Goal: Information Seeking & Learning: Understand process/instructions

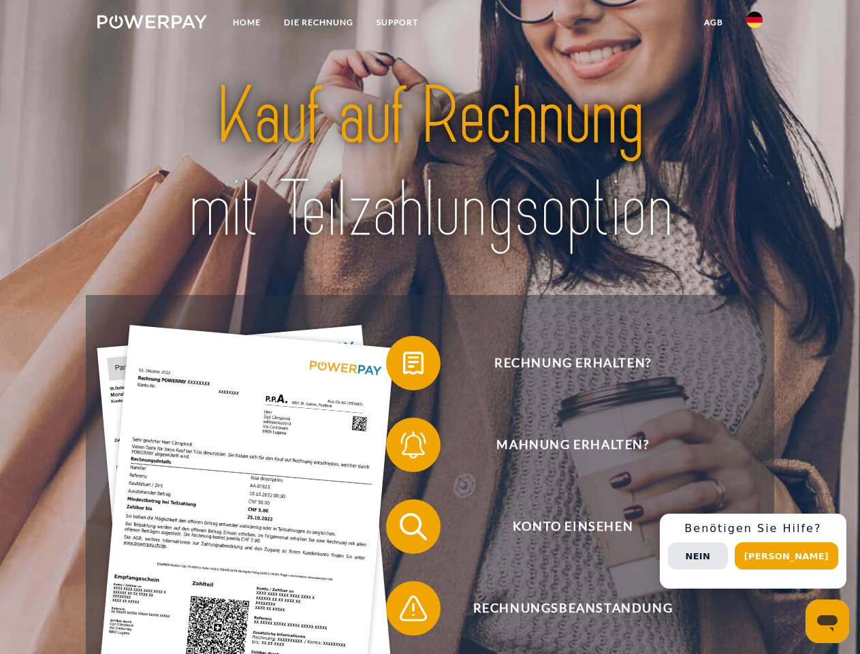
click at [152, 24] on img at bounding box center [152, 22] width 110 height 14
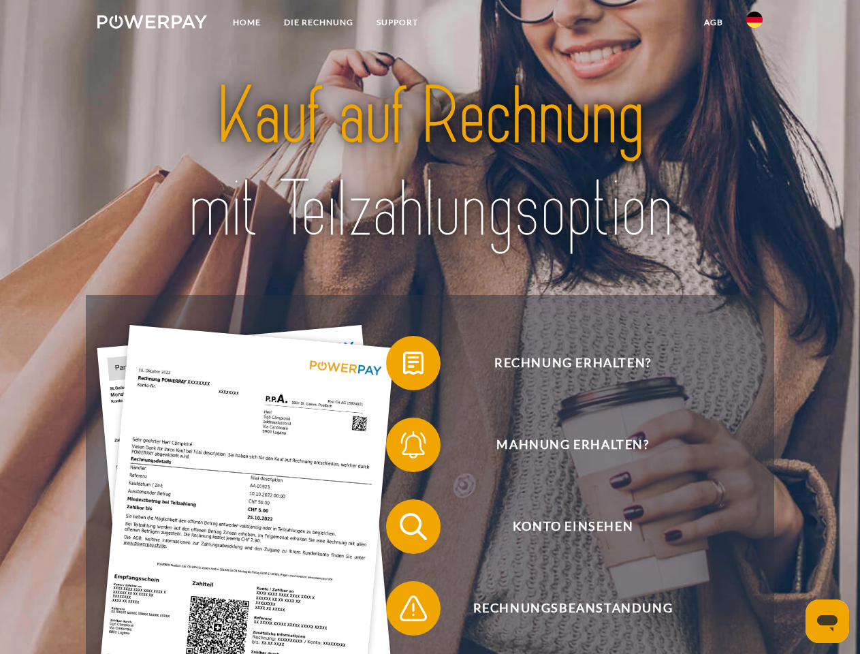
click at [755, 24] on img at bounding box center [754, 20] width 16 height 16
click at [713, 22] on link "agb" at bounding box center [714, 22] width 42 height 25
click at [403, 366] on span at bounding box center [393, 363] width 68 height 68
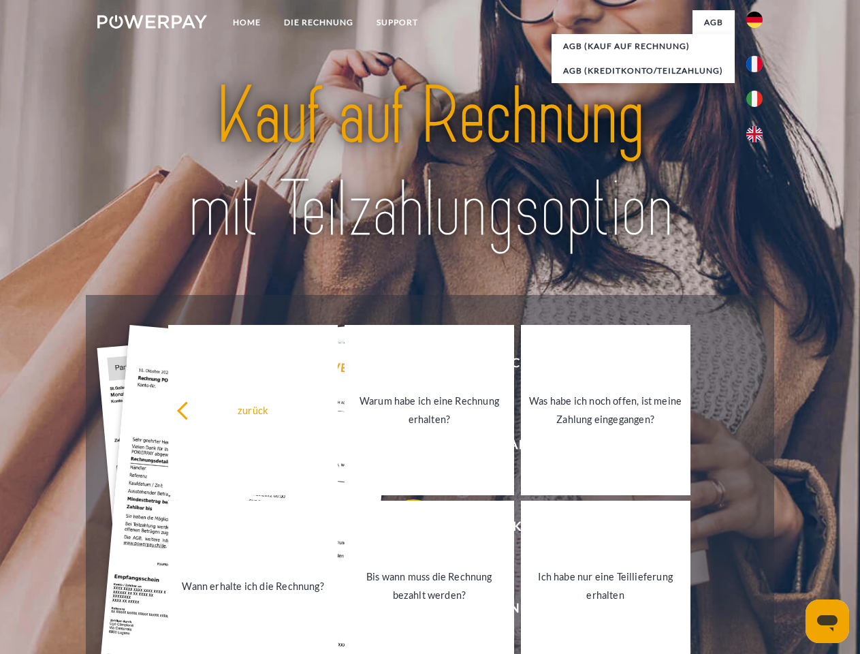
click at [403, 447] on div "zurück Warum habe ich eine Rechnung erhalten? Was habe ich noch offen, ist mein…" at bounding box center [430, 497] width 550 height 351
click at [403, 529] on link "Bis wann muss die Rechnung bezahlt werden?" at bounding box center [430, 586] width 170 height 170
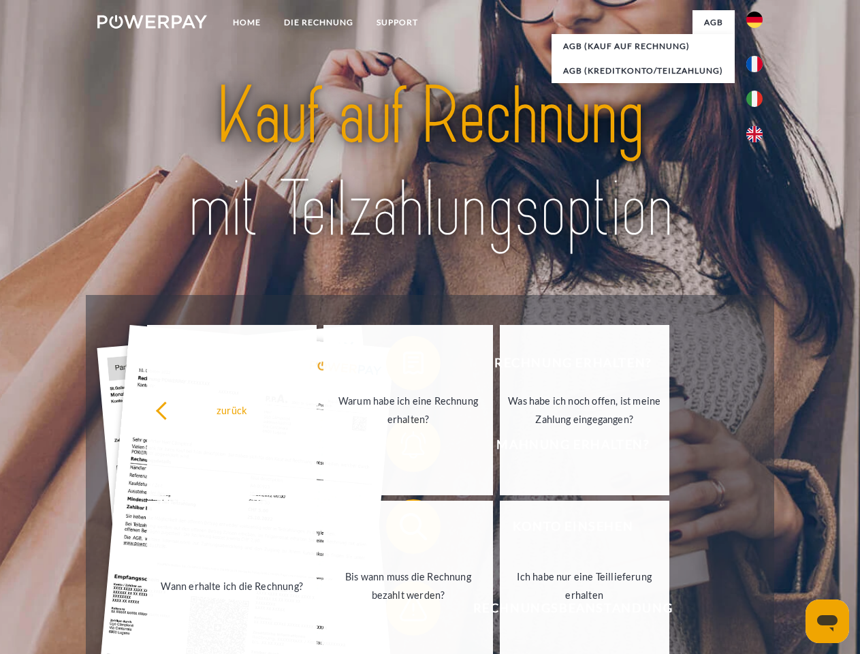
click at [403, 611] on span at bounding box center [393, 608] width 68 height 68
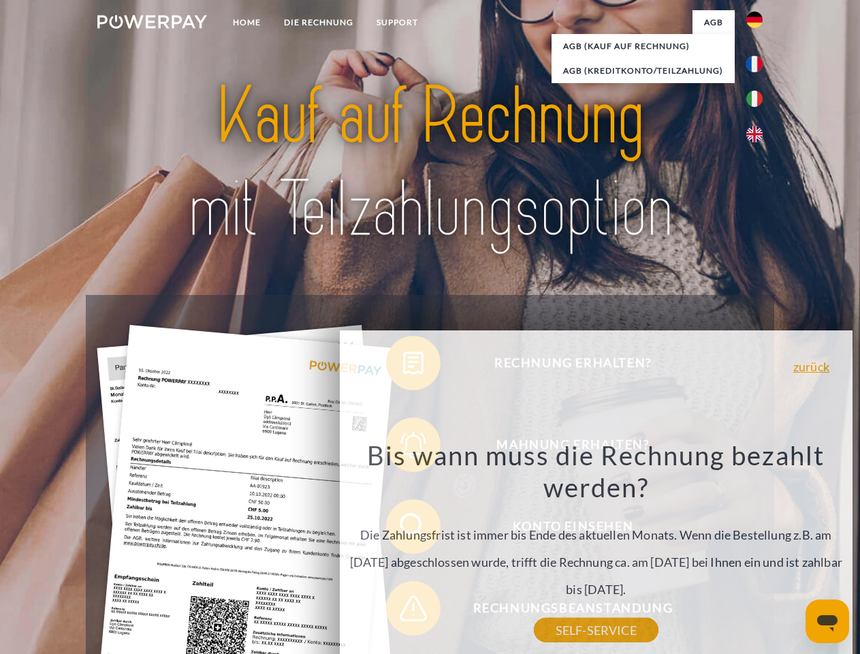
click at [758, 551] on div "Rechnung erhalten? Mahnung erhalten? Konto einsehen" at bounding box center [430, 567] width 688 height 545
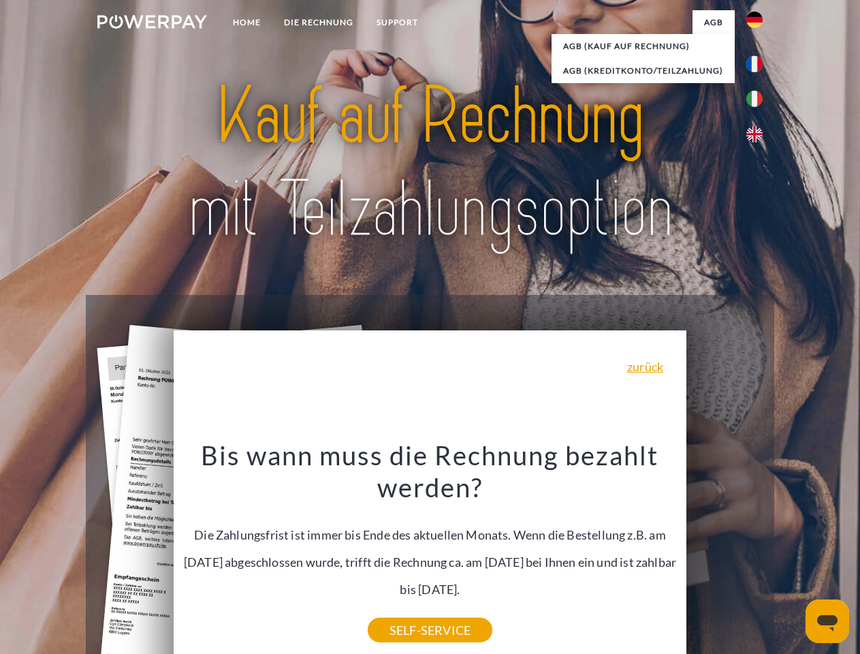
click at [725, 554] on span "Konto einsehen" at bounding box center [573, 526] width 334 height 54
click at [791, 556] on header "Home DIE RECHNUNG SUPPORT" at bounding box center [430, 470] width 860 height 940
